Goal: Ask a question

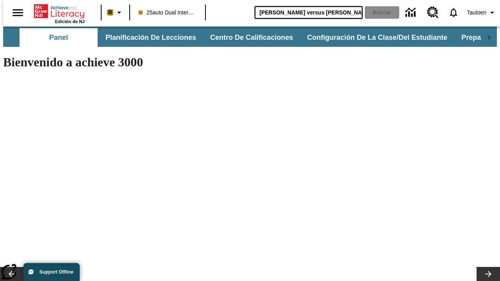
type input "[PERSON_NAME] versus [PERSON_NAME]"
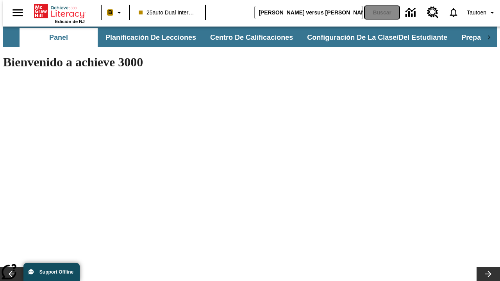
click at [377, 13] on button "Buscar" at bounding box center [382, 12] width 34 height 13
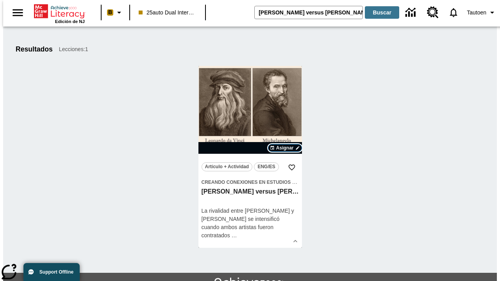
click at [285, 148] on span "Asignar" at bounding box center [285, 148] width 18 height 7
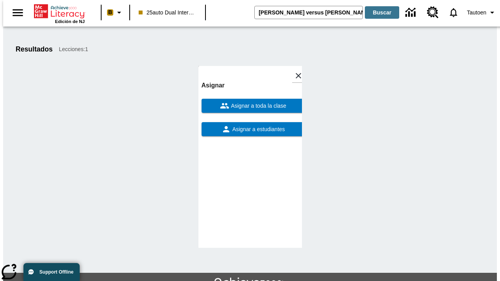
scroll to position [43, 0]
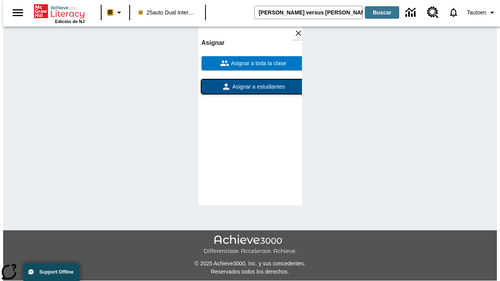
click at [250, 87] on span "Asignar a estudiantes" at bounding box center [258, 87] width 54 height 8
